Goal: Communication & Community: Share content

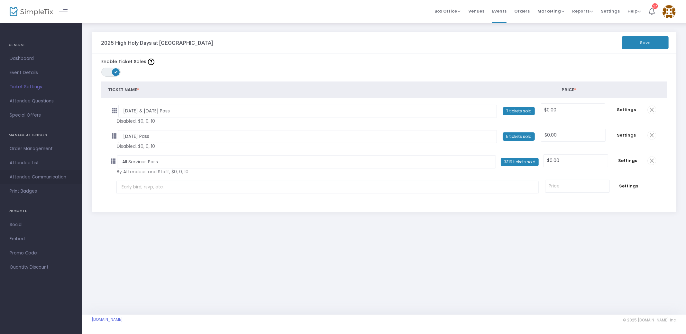
click at [57, 176] on span "Attendee Communication" at bounding box center [41, 177] width 63 height 8
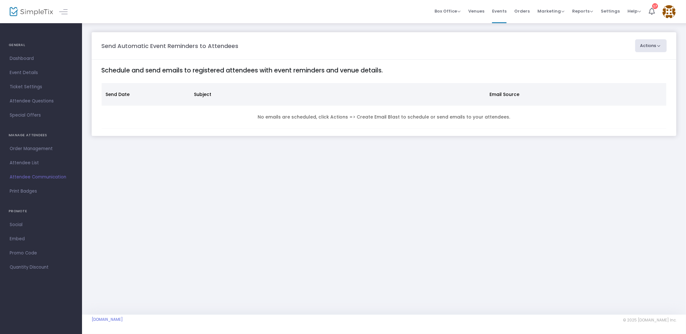
click at [658, 46] on button "Actions" at bounding box center [651, 45] width 32 height 13
click at [623, 60] on li "Create Email Blast" at bounding box center [633, 63] width 68 height 13
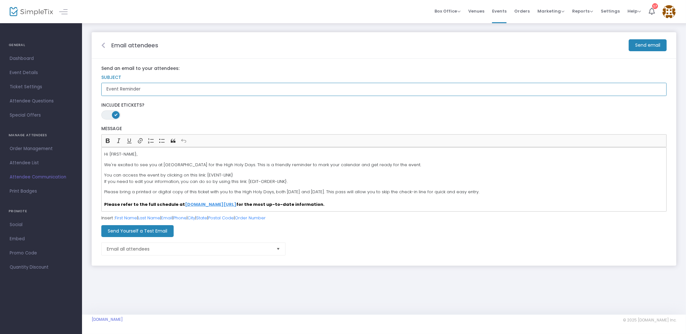
click at [159, 88] on input "Event Reminder" at bounding box center [383, 89] width 565 height 13
type input "[PERSON_NAME][DATE] and [DEMOGRAPHIC_DATA]"
drag, startPoint x: 105, startPoint y: 165, endPoint x: 124, endPoint y: 166, distance: 19.3
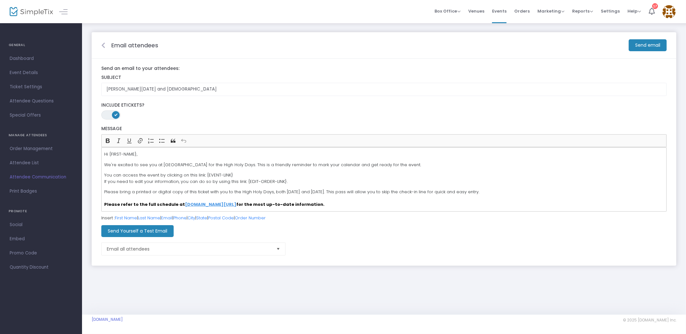
click at [105, 165] on p "We're excited to see you at [GEOGRAPHIC_DATA] for the High Holy Days. This is a…" at bounding box center [384, 164] width 560 height 6
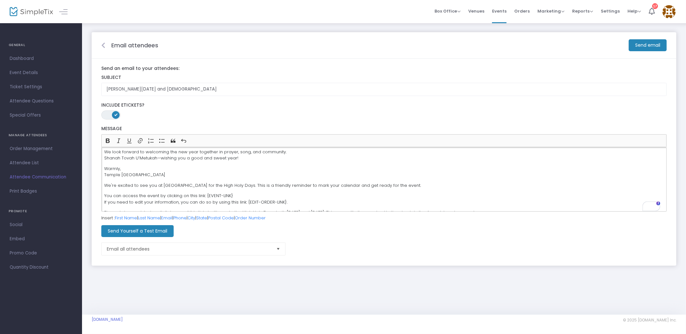
scroll to position [36, 0]
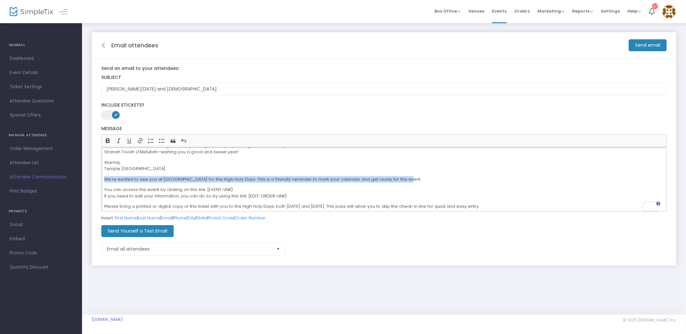
drag, startPoint x: 397, startPoint y: 179, endPoint x: 103, endPoint y: 178, distance: 294.0
click at [103, 178] on html "Processing... please wait Box Office Sell Tickets Bookings Sell Season Pass Ven…" at bounding box center [343, 167] width 686 height 334
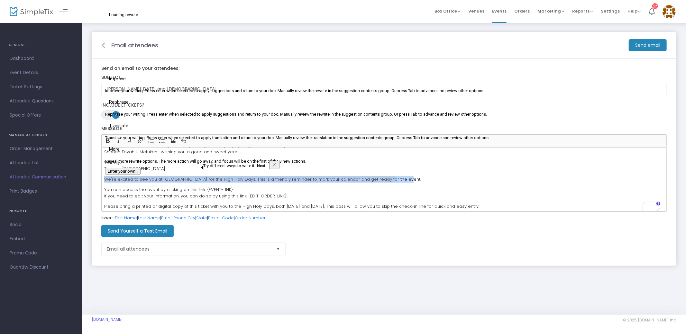
click at [98, 117] on button "See rewrite suggestions" at bounding box center [95, 115] width 5 height 6
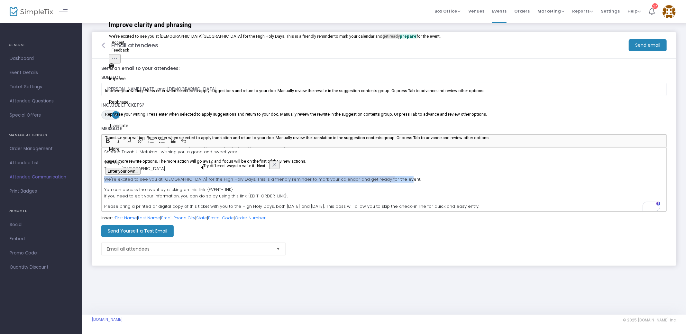
click at [135, 182] on p "We're excited to see you at [GEOGRAPHIC_DATA] for the High Holy Days. This is a…" at bounding box center [384, 179] width 560 height 6
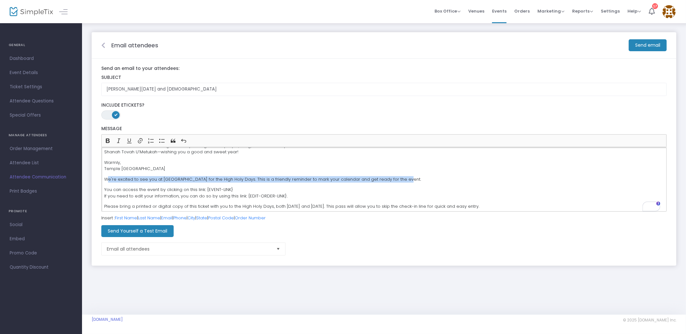
drag, startPoint x: 397, startPoint y: 178, endPoint x: 108, endPoint y: 181, distance: 289.2
click at [107, 181] on p "We're excited to see you at [GEOGRAPHIC_DATA] for the High Holy Days. This is a…" at bounding box center [384, 179] width 560 height 6
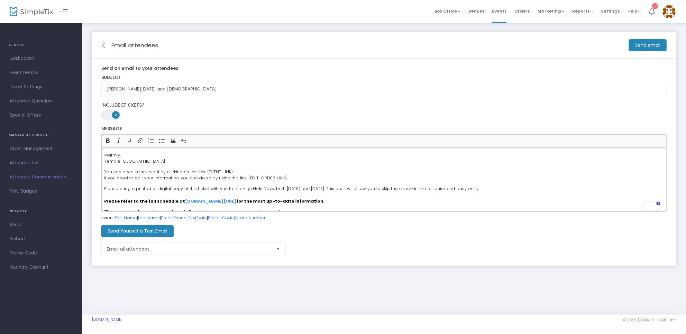
scroll to position [50, 0]
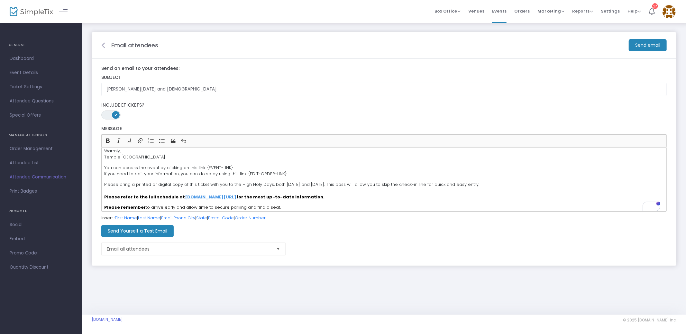
click at [148, 233] on m-button "Send Yourself a Test Email" at bounding box center [137, 231] width 72 height 12
click at [667, 7] on img at bounding box center [669, 11] width 13 height 13
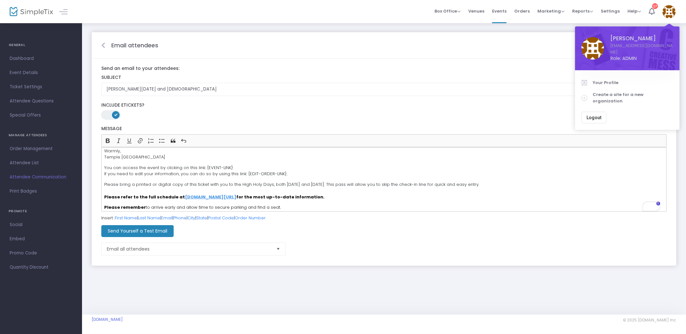
click at [670, 10] on img at bounding box center [669, 11] width 13 height 13
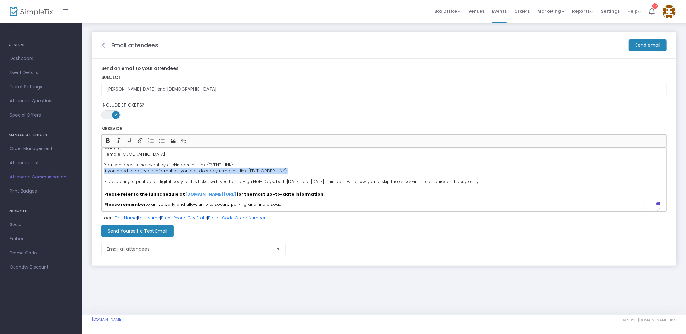
drag, startPoint x: 283, startPoint y: 169, endPoint x: 119, endPoint y: 172, distance: 164.0
click at [104, 170] on html "Processing... please wait Box Office Sell Tickets Bookings Sell Season Pass Ven…" at bounding box center [343, 167] width 686 height 334
drag, startPoint x: 104, startPoint y: 164, endPoint x: 238, endPoint y: 177, distance: 134.0
click at [238, 176] on div "Hi {FIRST-NAME}, [PERSON_NAME]! A quick reminder that our [PERSON_NAME][DATE] s…" at bounding box center [383, 179] width 565 height 64
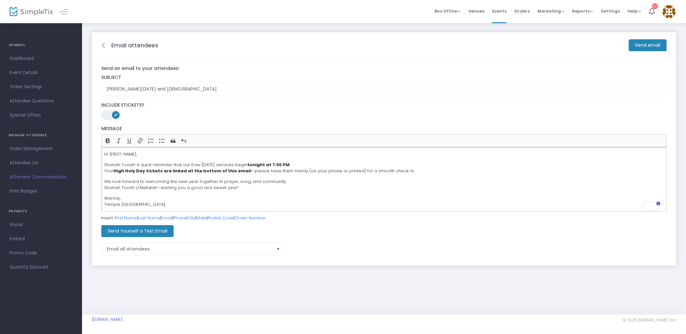
scroll to position [8, 0]
